Goal: Check status: Check status

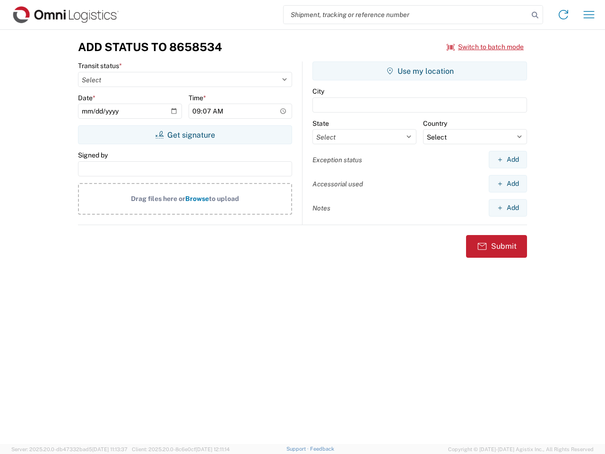
click at [406, 15] on input "search" at bounding box center [406, 15] width 245 height 18
click at [535, 15] on icon at bounding box center [534, 15] width 13 height 13
click at [563, 15] on icon at bounding box center [563, 14] width 15 height 15
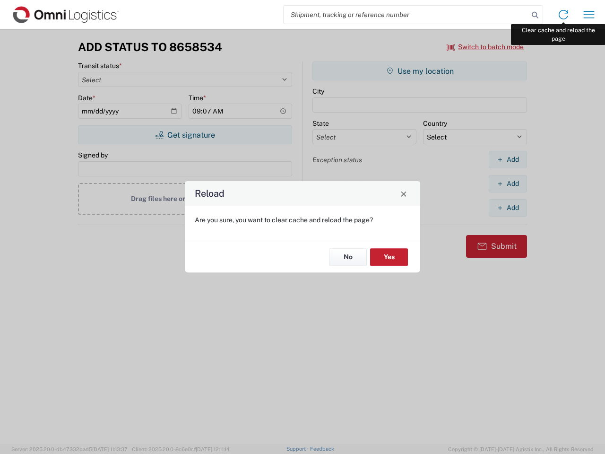
click at [589, 15] on div "Reload Are you sure, you want to clear cache and reload the page? No Yes" at bounding box center [302, 227] width 605 height 454
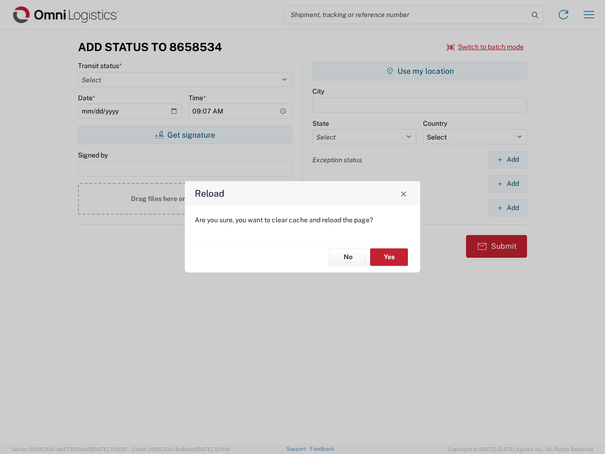
click at [485, 47] on div "Reload Are you sure, you want to clear cache and reload the page? No Yes" at bounding box center [302, 227] width 605 height 454
click at [185, 135] on div "Reload Are you sure, you want to clear cache and reload the page? No Yes" at bounding box center [302, 227] width 605 height 454
click at [420, 71] on div "Reload Are you sure, you want to clear cache and reload the page? No Yes" at bounding box center [302, 227] width 605 height 454
click at [508, 159] on div "Reload Are you sure, you want to clear cache and reload the page? No Yes" at bounding box center [302, 227] width 605 height 454
click at [508, 183] on div "Reload Are you sure, you want to clear cache and reload the page? No Yes" at bounding box center [302, 227] width 605 height 454
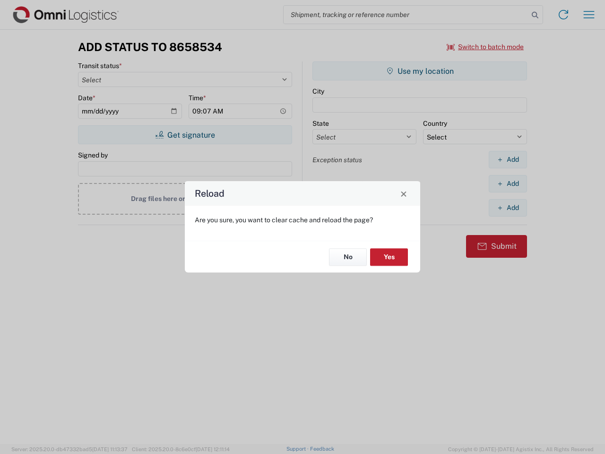
click at [508, 207] on div "Reload Are you sure, you want to clear cache and reload the page? No Yes" at bounding box center [302, 227] width 605 height 454
